Goal: Task Accomplishment & Management: Use online tool/utility

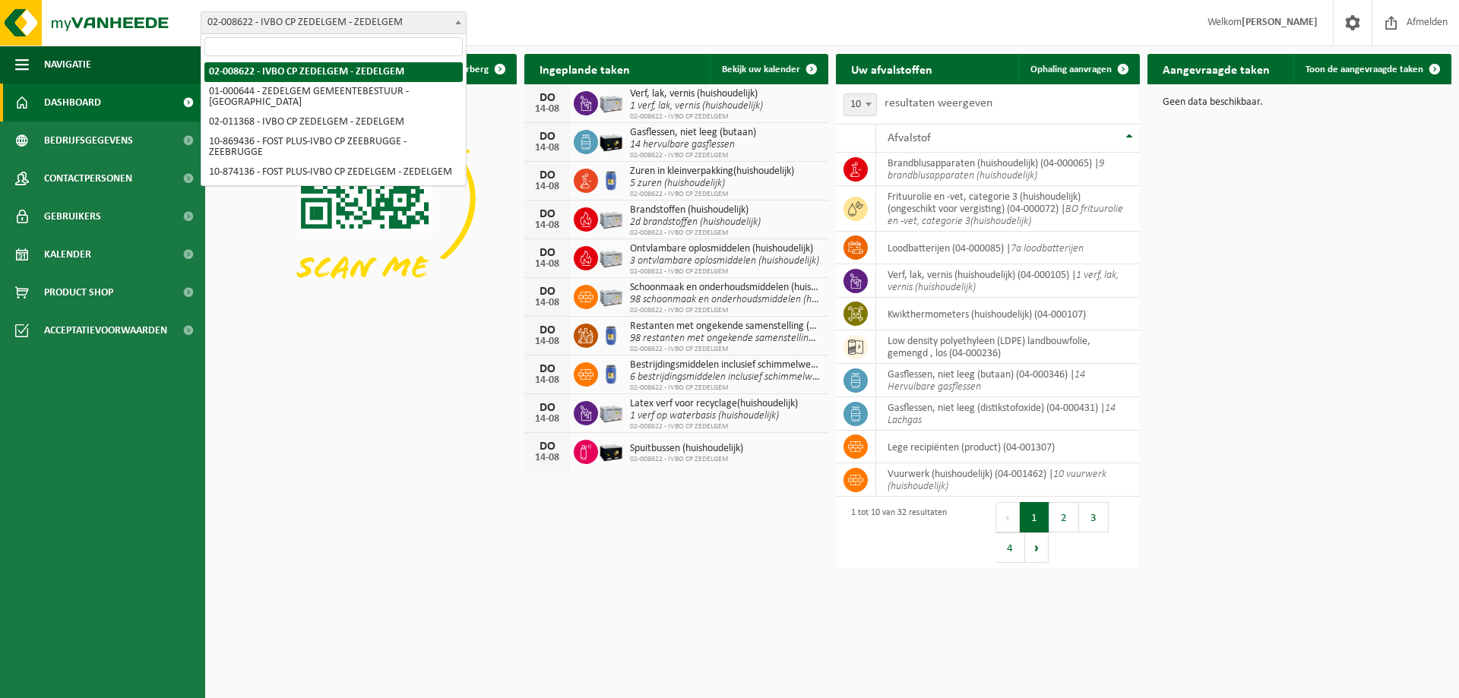
click at [452, 23] on span at bounding box center [458, 22] width 15 height 20
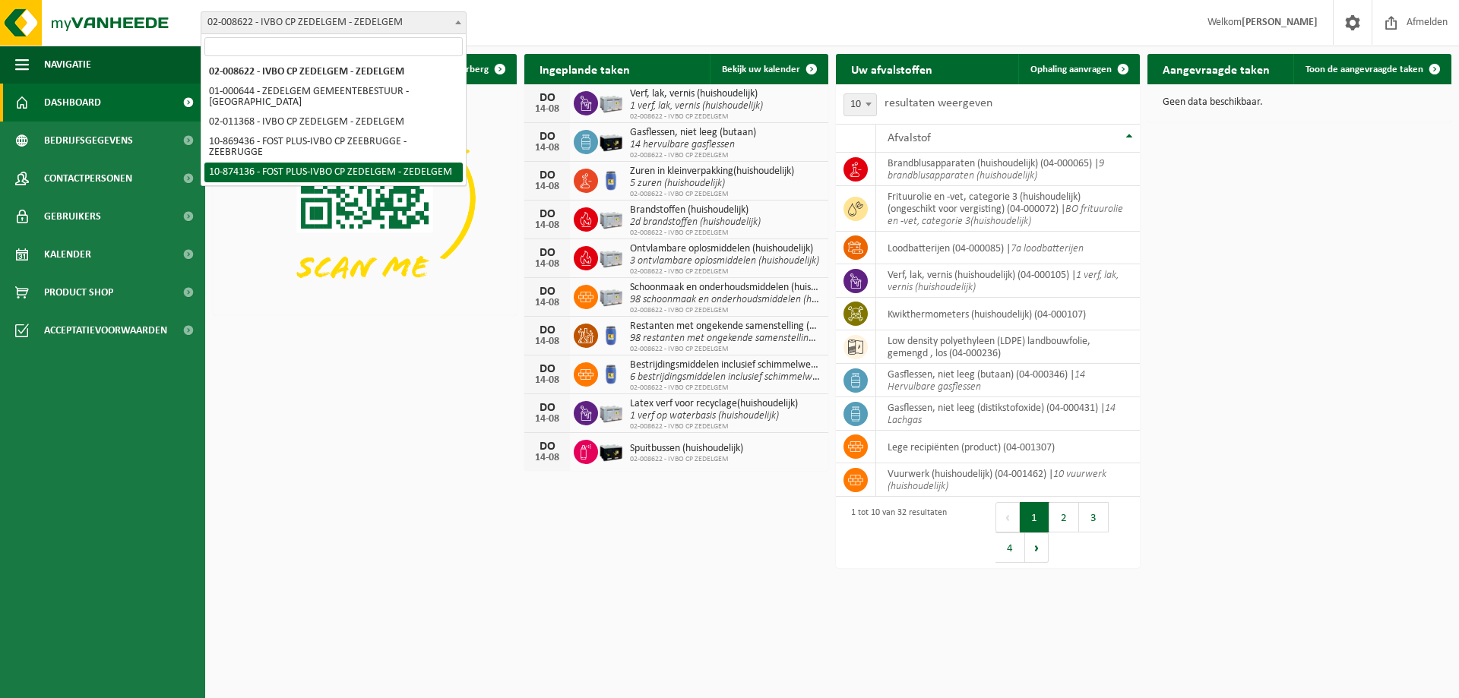
select select "106495"
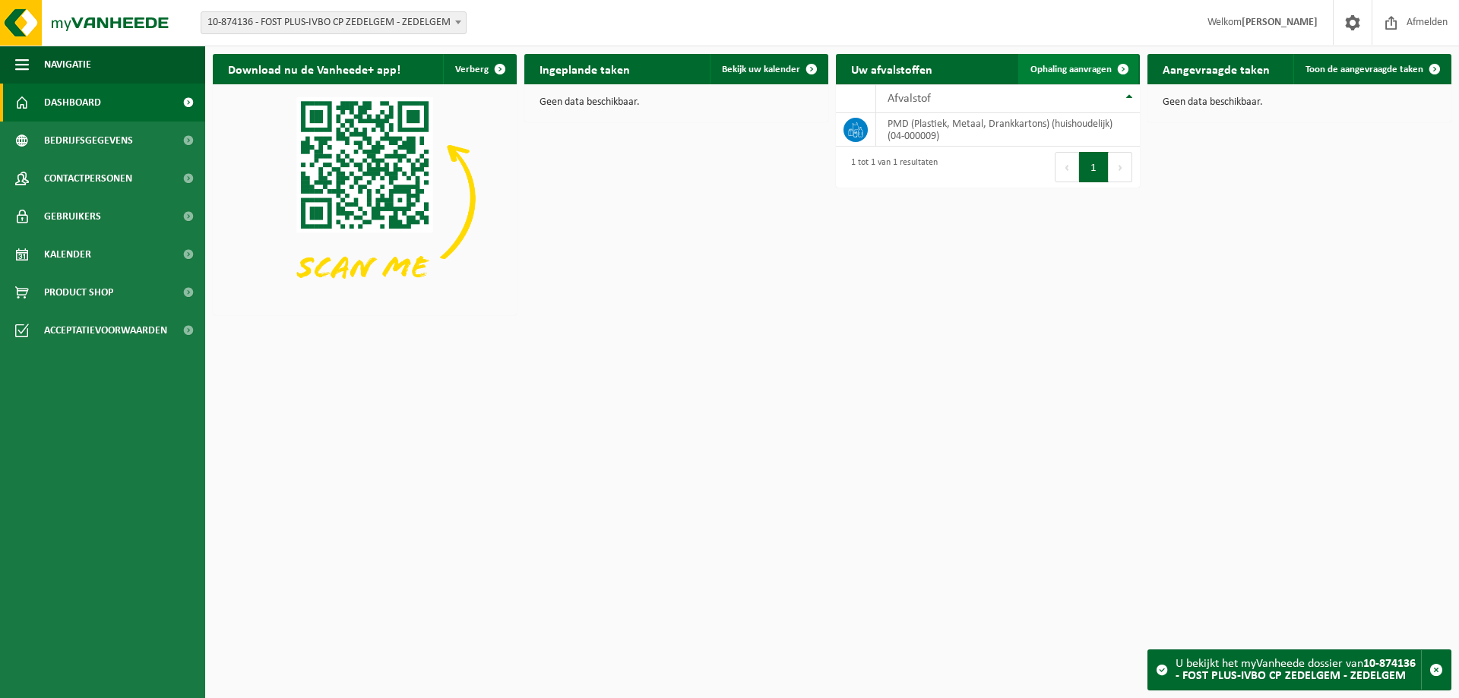
click at [1078, 71] on span "Ophaling aanvragen" at bounding box center [1070, 70] width 81 height 10
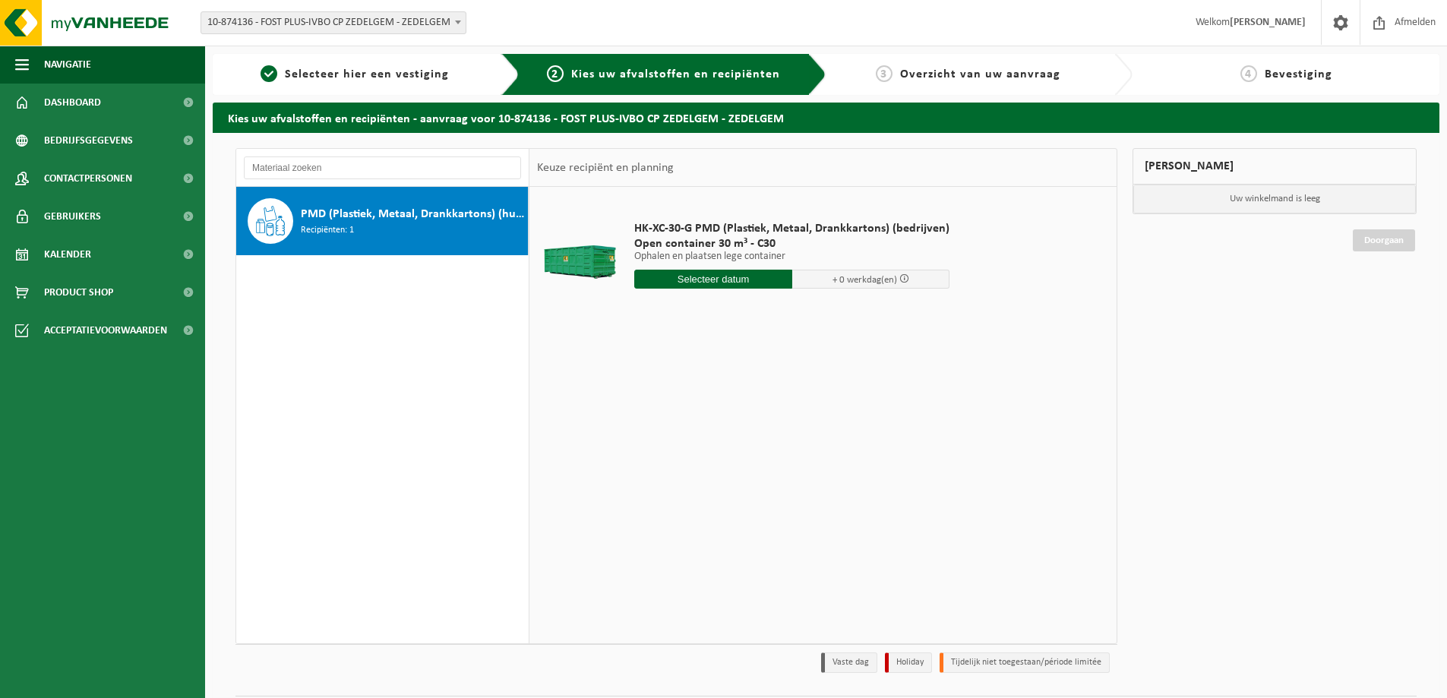
click at [707, 274] on input "text" at bounding box center [713, 279] width 158 height 19
click at [647, 441] on div "18" at bounding box center [648, 438] width 27 height 24
type input "Van 2025-08-18"
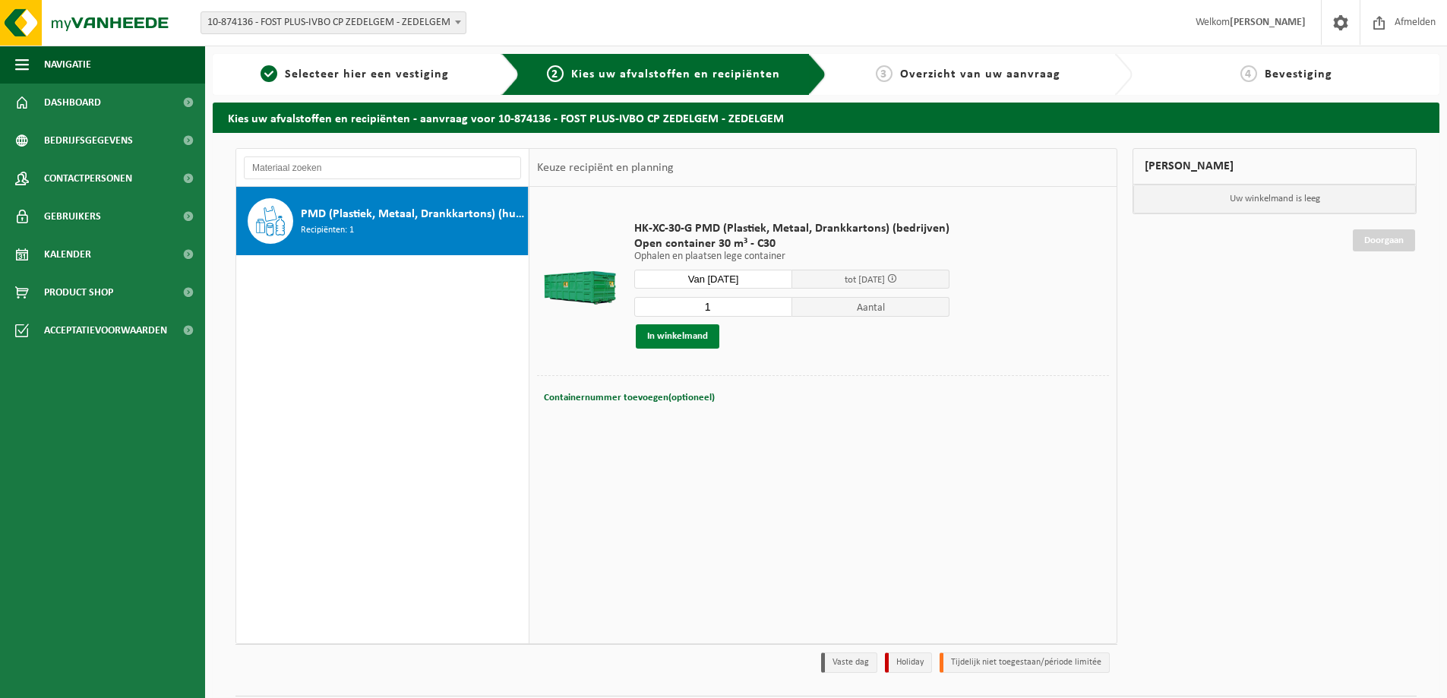
click at [691, 334] on button "In winkelmand" at bounding box center [678, 336] width 84 height 24
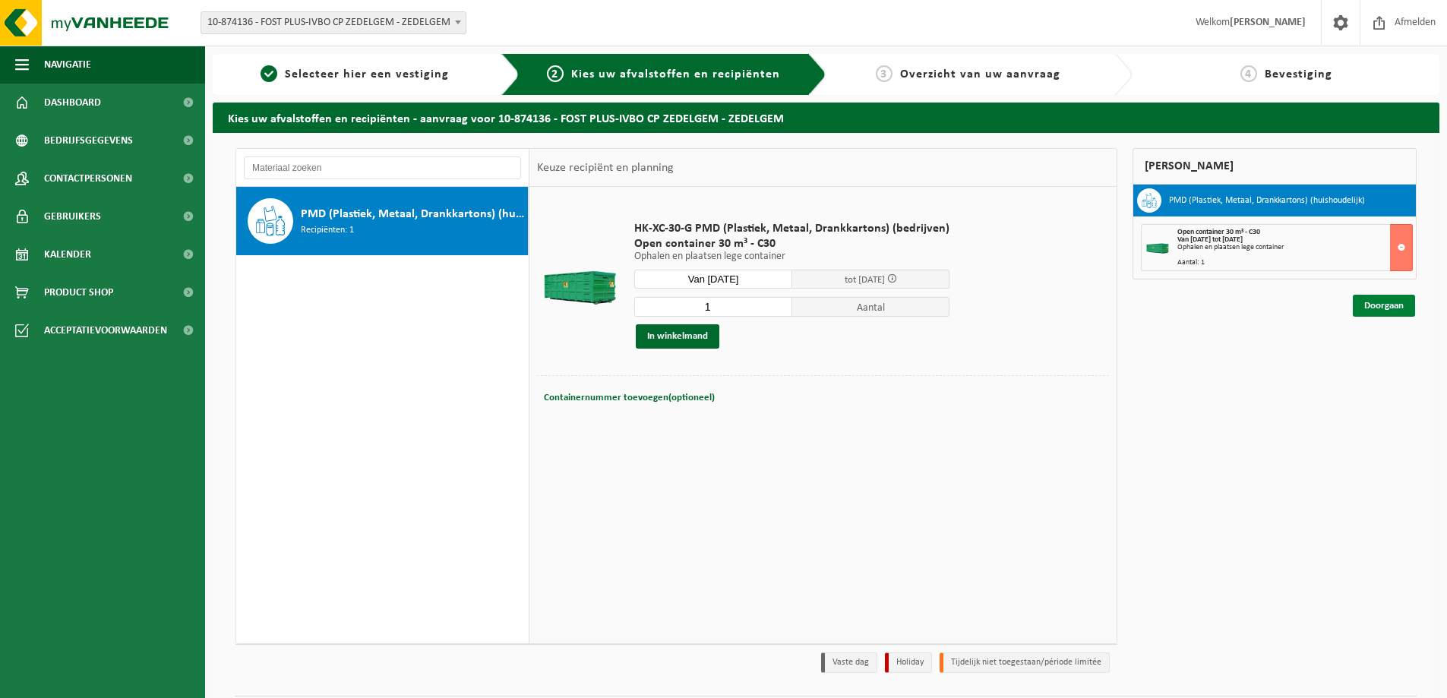
click at [1391, 307] on link "Doorgaan" at bounding box center [1384, 306] width 62 height 22
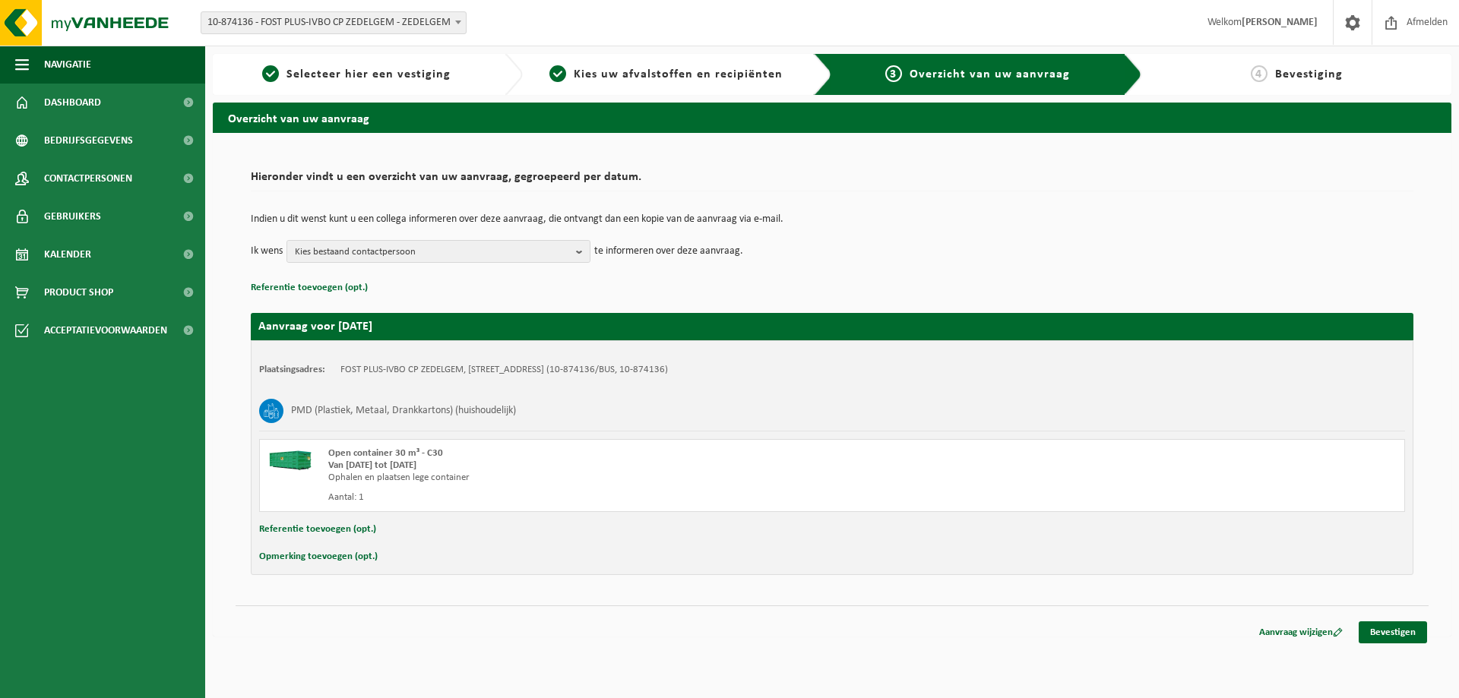
click at [304, 560] on button "Opmerking toevoegen (opt.)" at bounding box center [318, 557] width 119 height 20
click at [394, 562] on input "text" at bounding box center [862, 558] width 1056 height 23
type input "Graag 18/08 doorheen de dag aub"
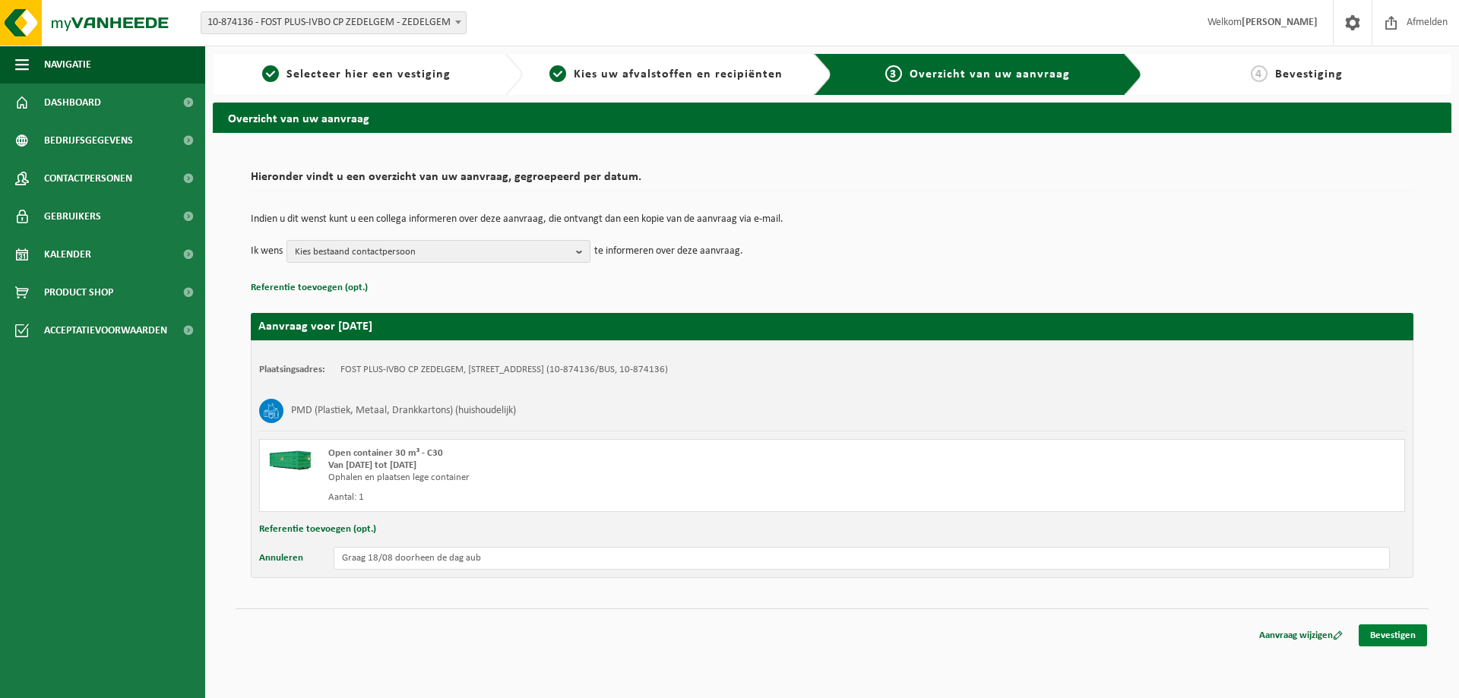
click at [1405, 632] on link "Bevestigen" at bounding box center [1392, 636] width 68 height 22
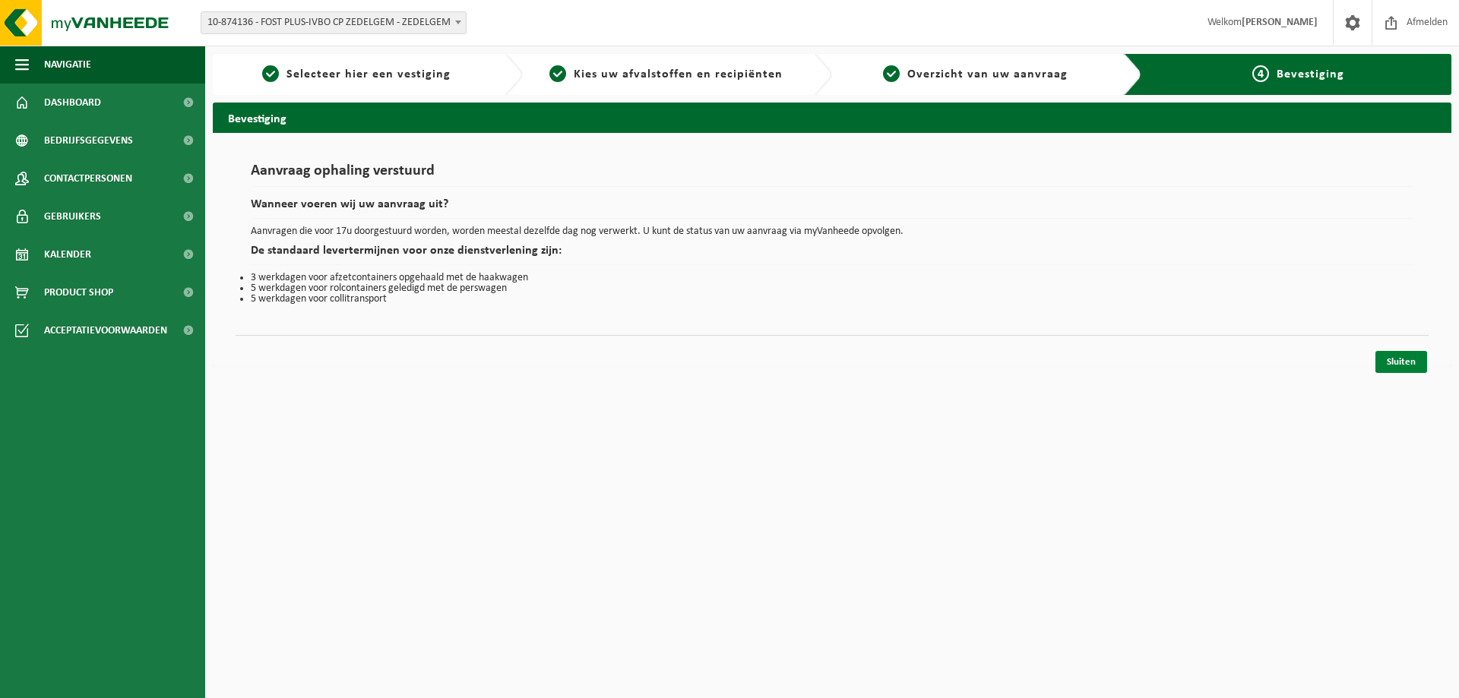
click at [1404, 364] on link "Sluiten" at bounding box center [1401, 362] width 52 height 22
